Goal: Check status: Check status

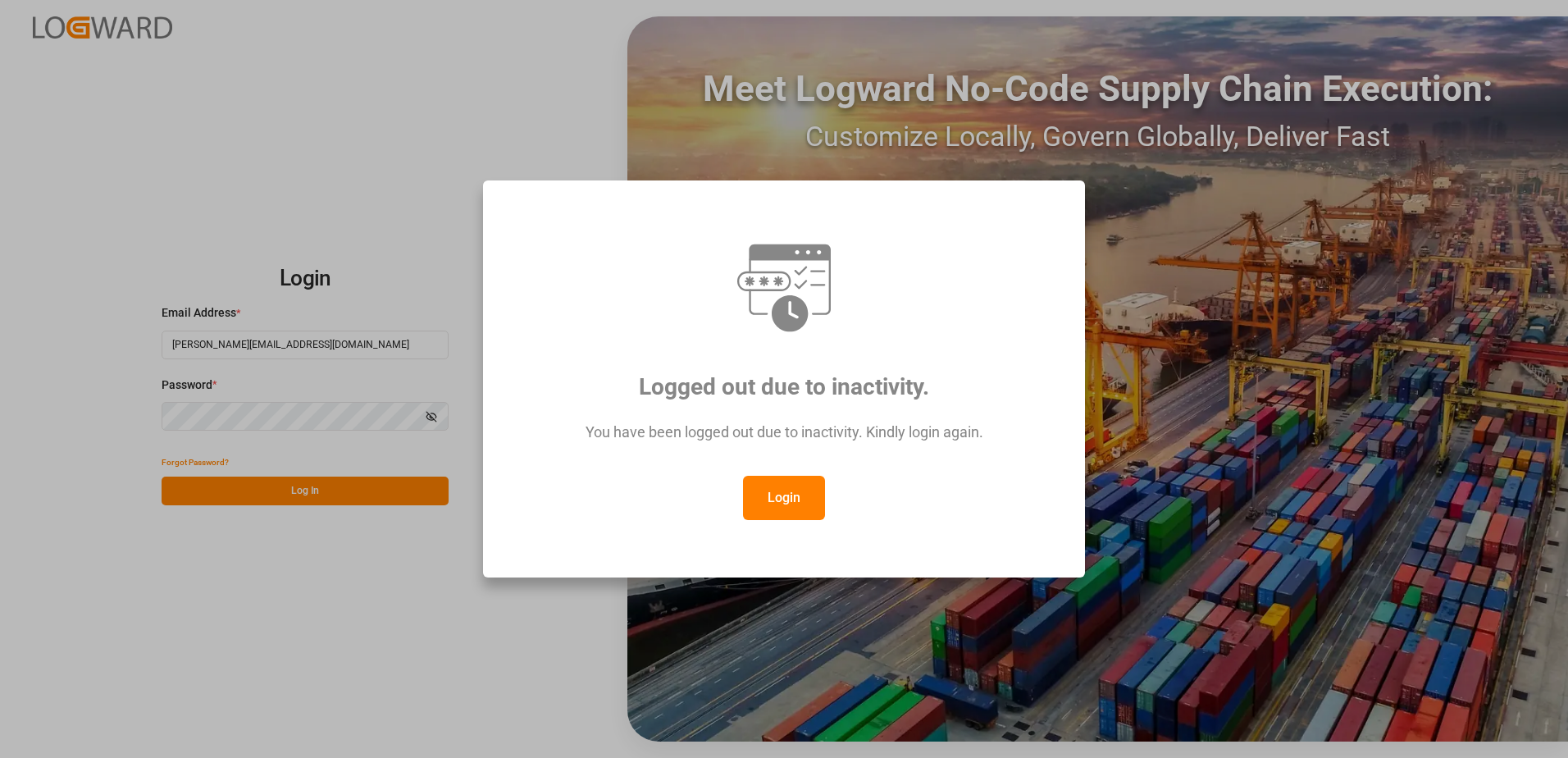
click at [791, 487] on button "Login" at bounding box center [784, 498] width 82 height 44
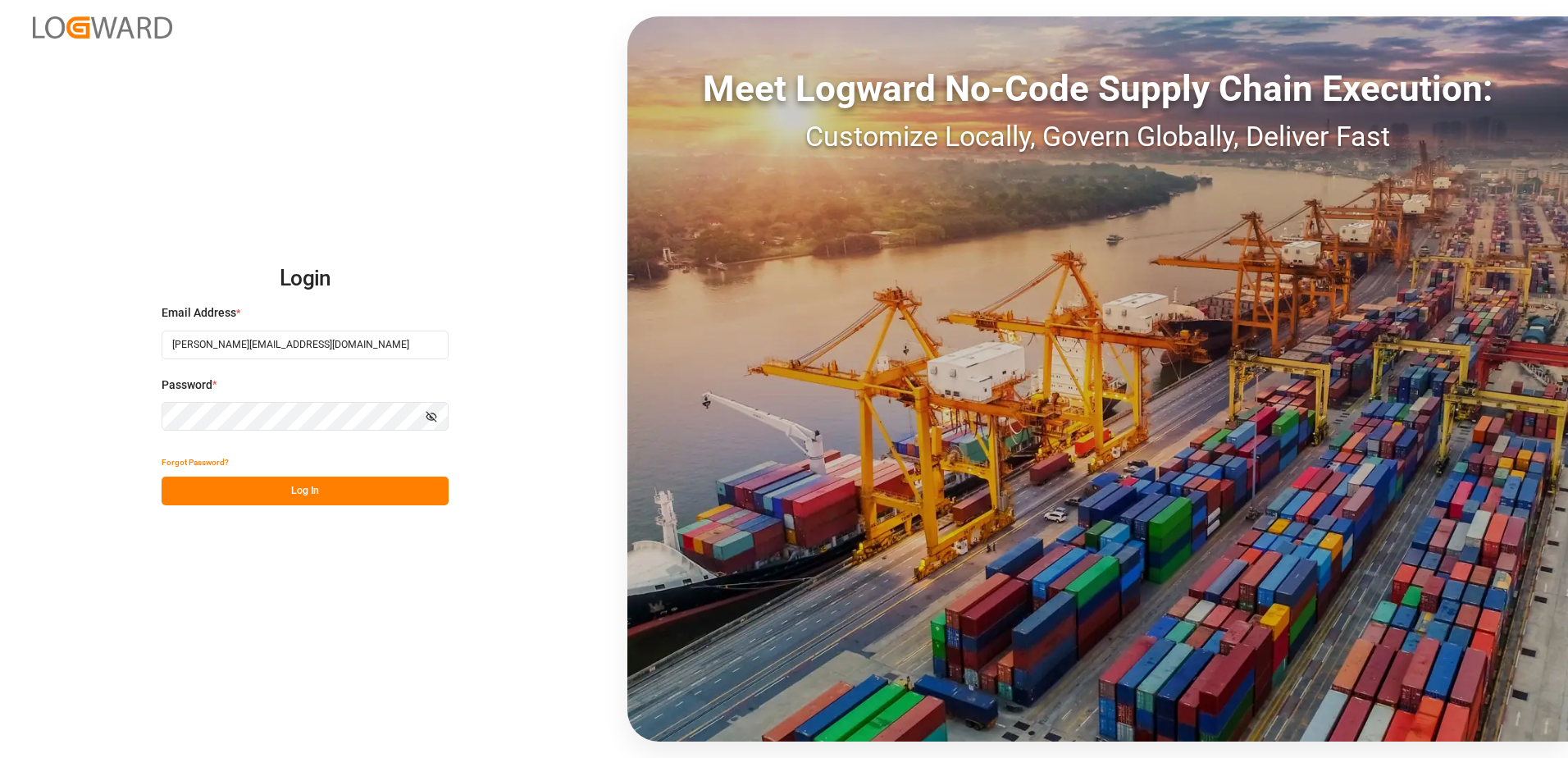
click at [371, 487] on button "Log In" at bounding box center [305, 491] width 287 height 29
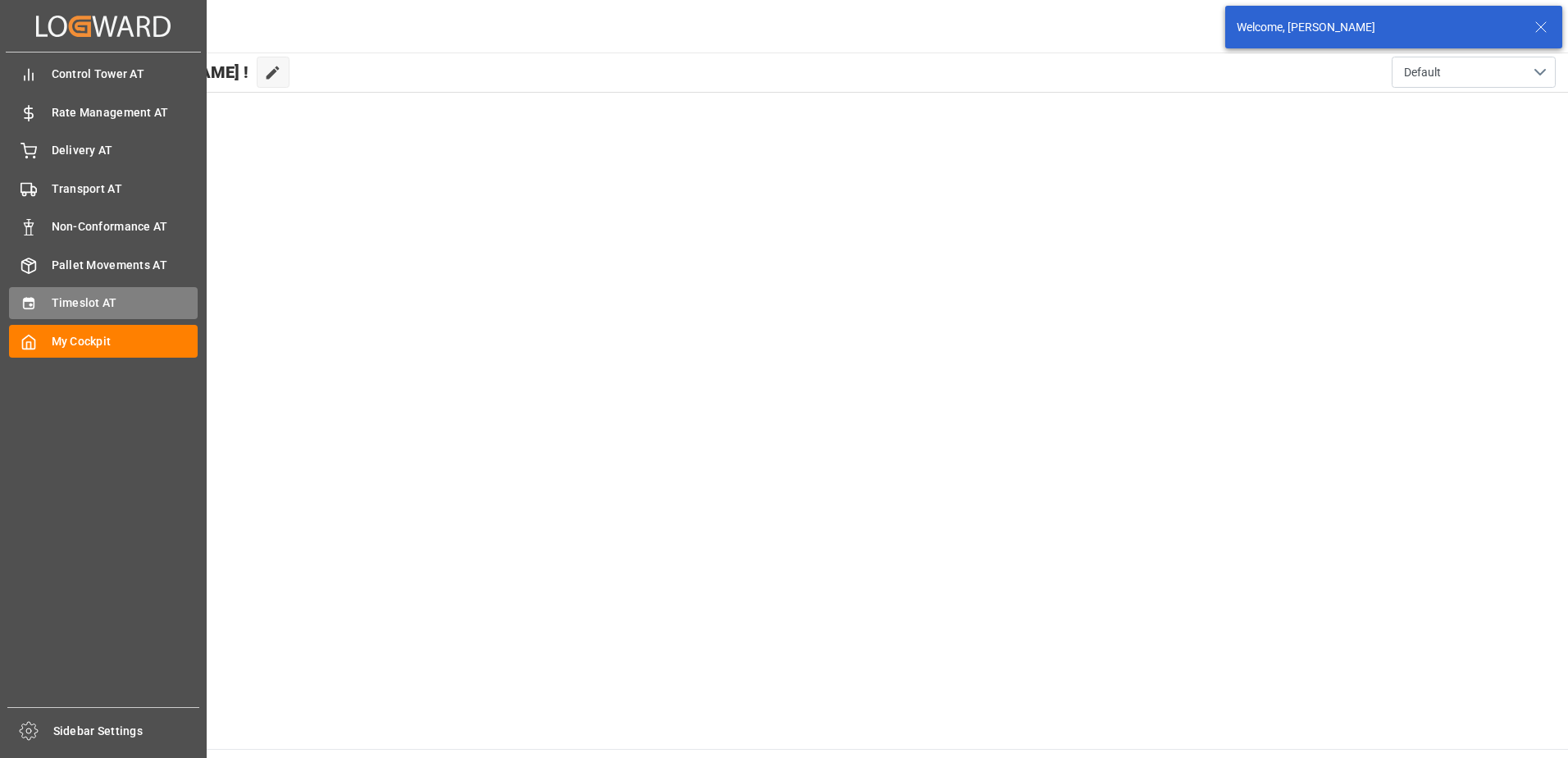
click at [28, 291] on div "Timeslot AT Timeslot AT" at bounding box center [103, 303] width 189 height 32
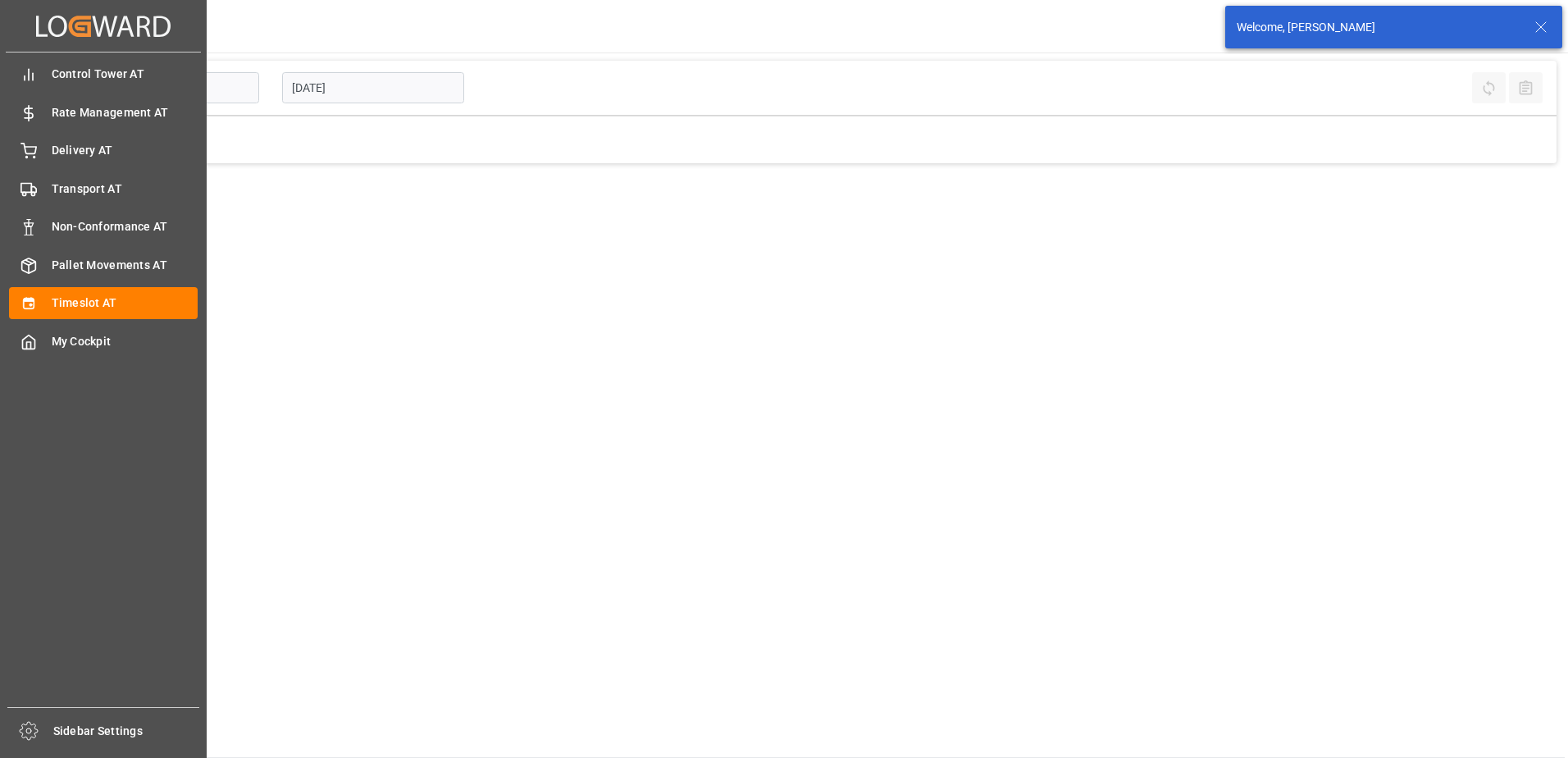
type input "Inbound AT"
